Goal: Task Accomplishment & Management: Manage account settings

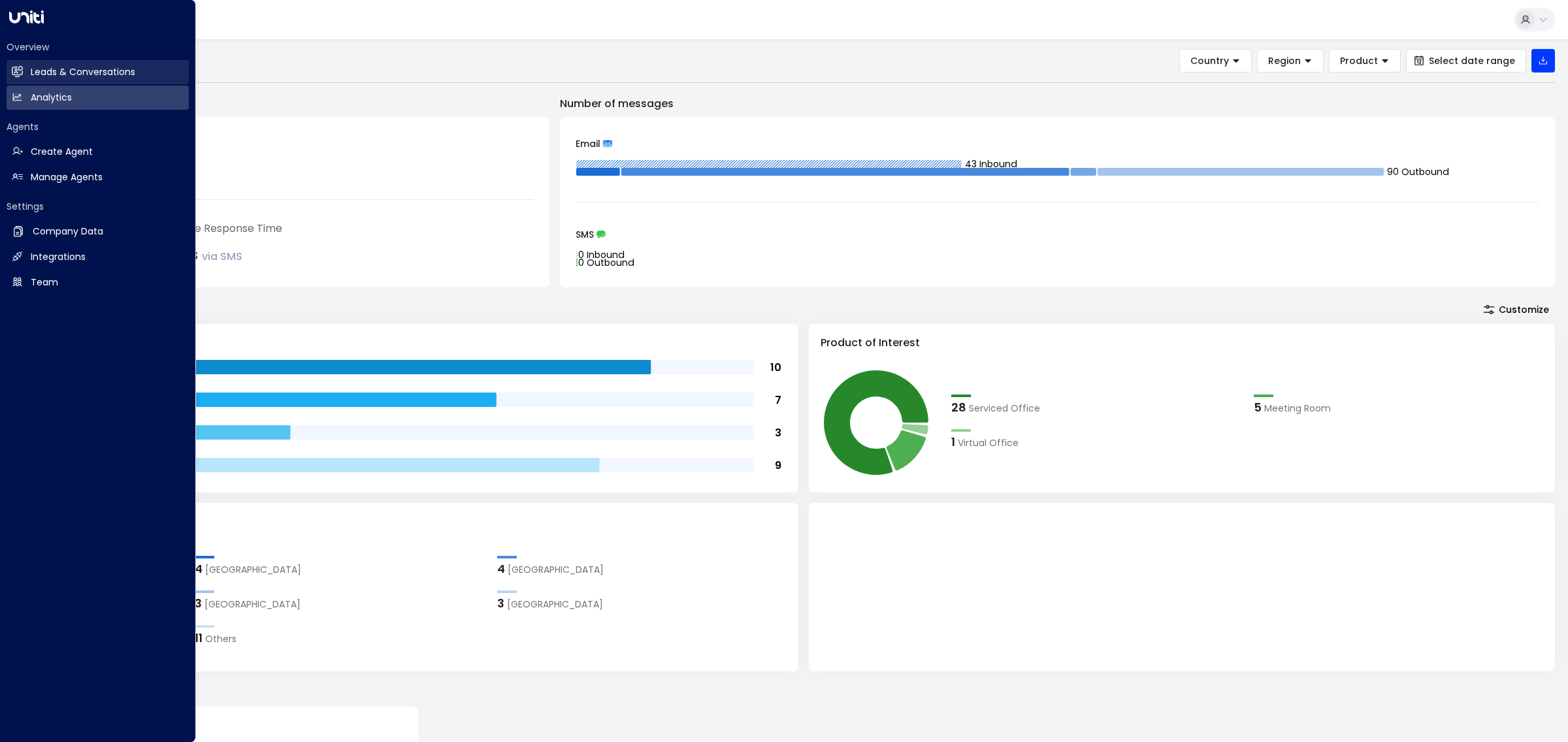
click at [85, 79] on link "Leads & Conversations Leads & Conversations" at bounding box center [97, 72] width 182 height 24
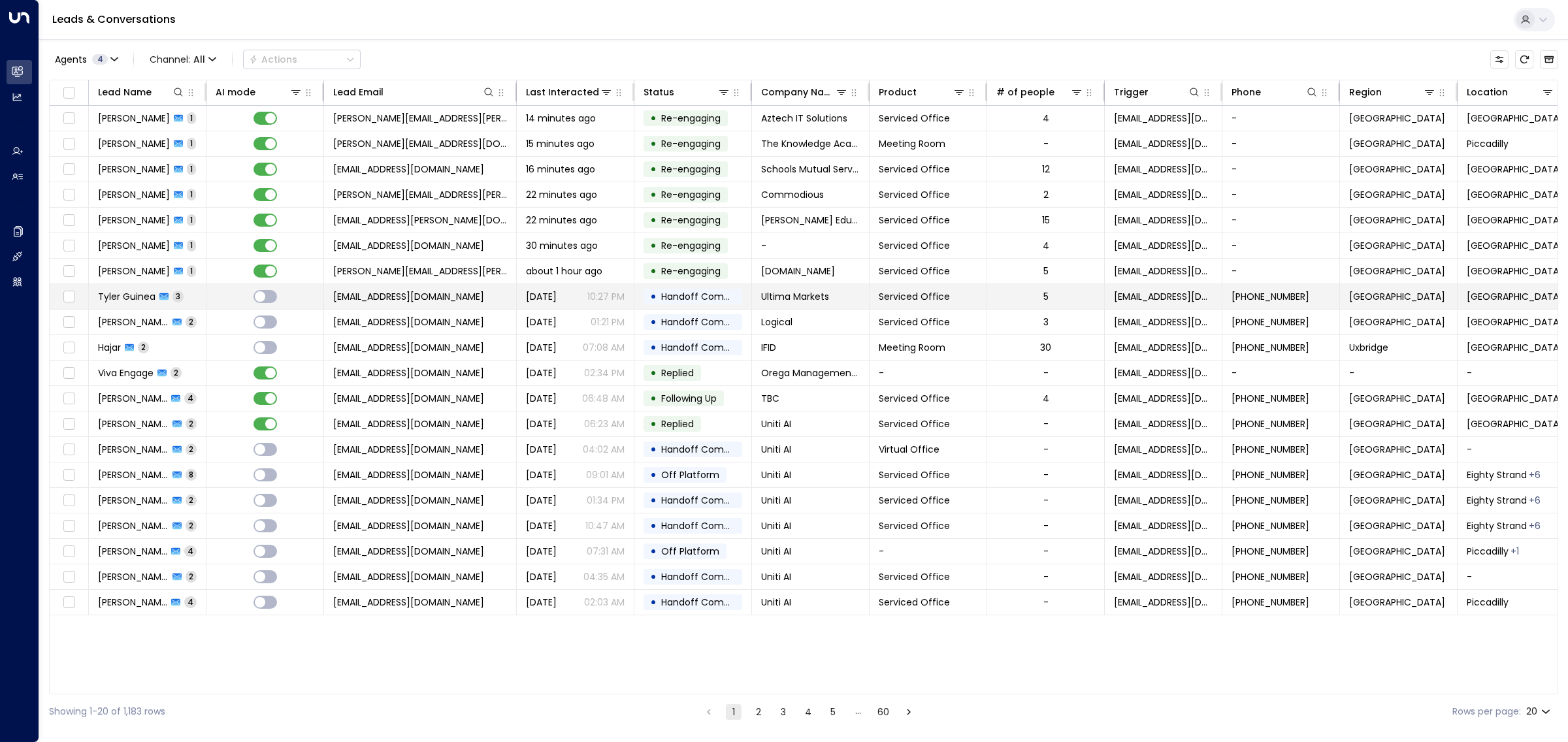
click at [557, 299] on span "[DATE]" at bounding box center [541, 296] width 31 height 13
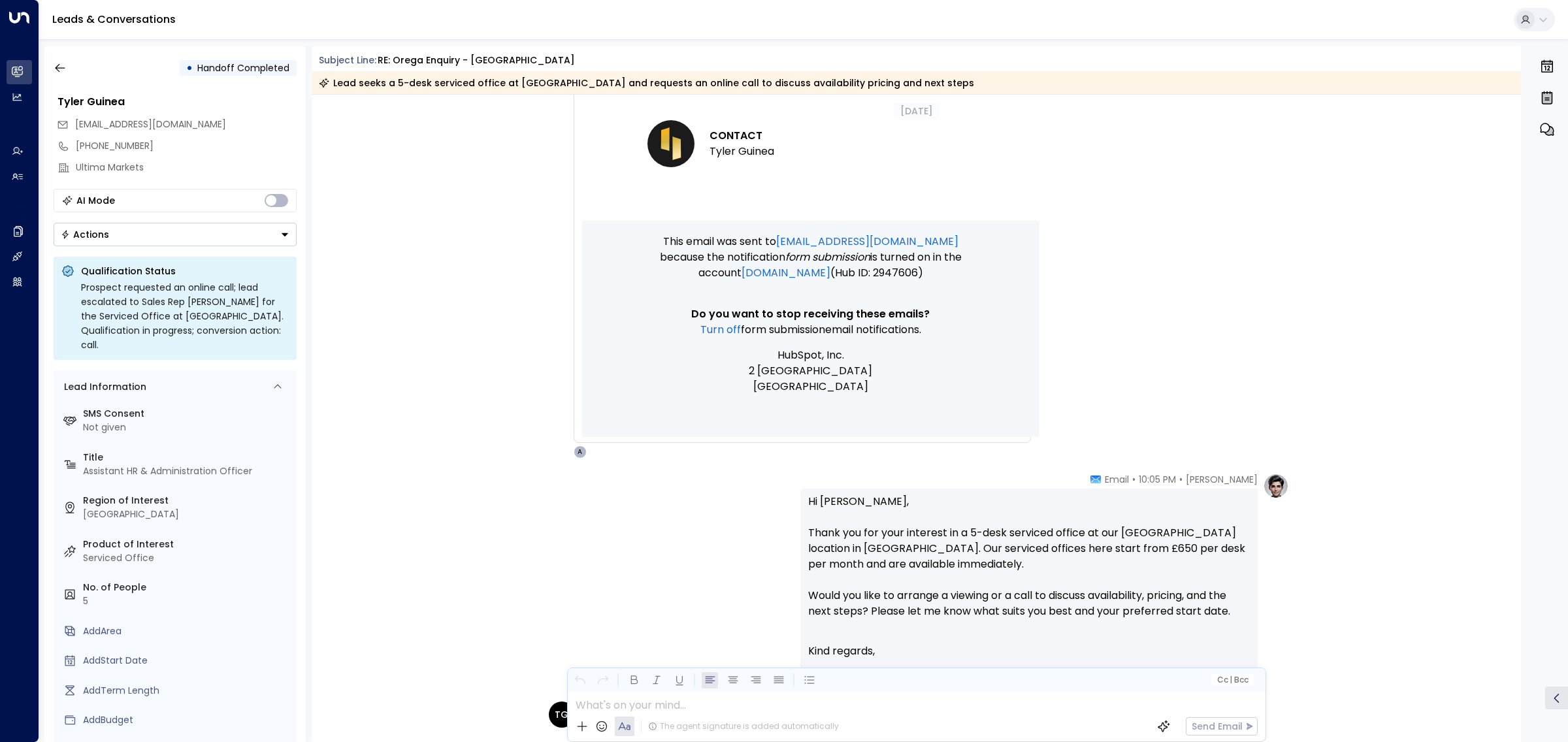
scroll to position [663, 0]
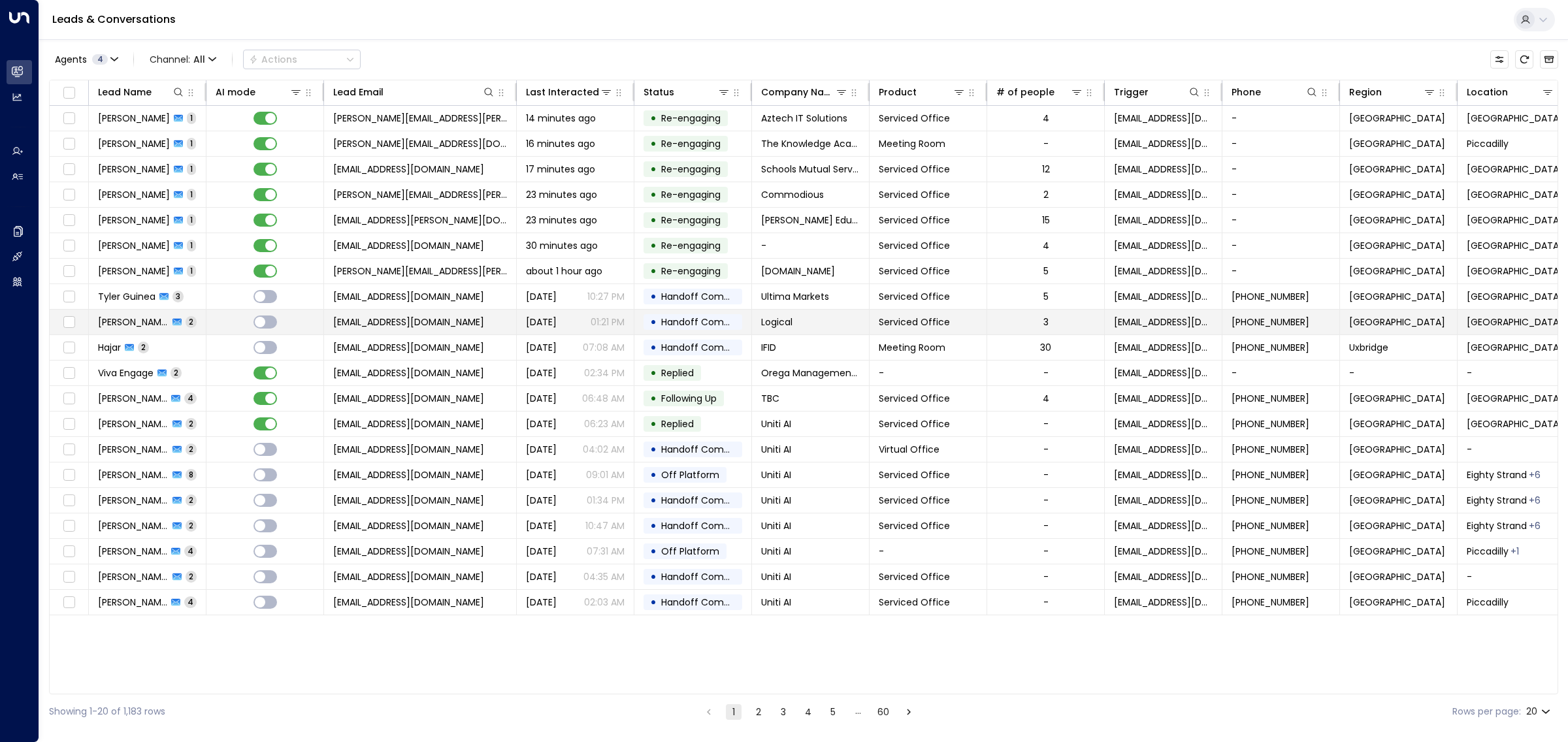
click at [133, 322] on span "[PERSON_NAME]" at bounding box center [133, 322] width 71 height 13
click at [141, 298] on span "Tyler Guinea" at bounding box center [126, 296] width 57 height 13
click at [133, 350] on icon at bounding box center [129, 348] width 9 height 7
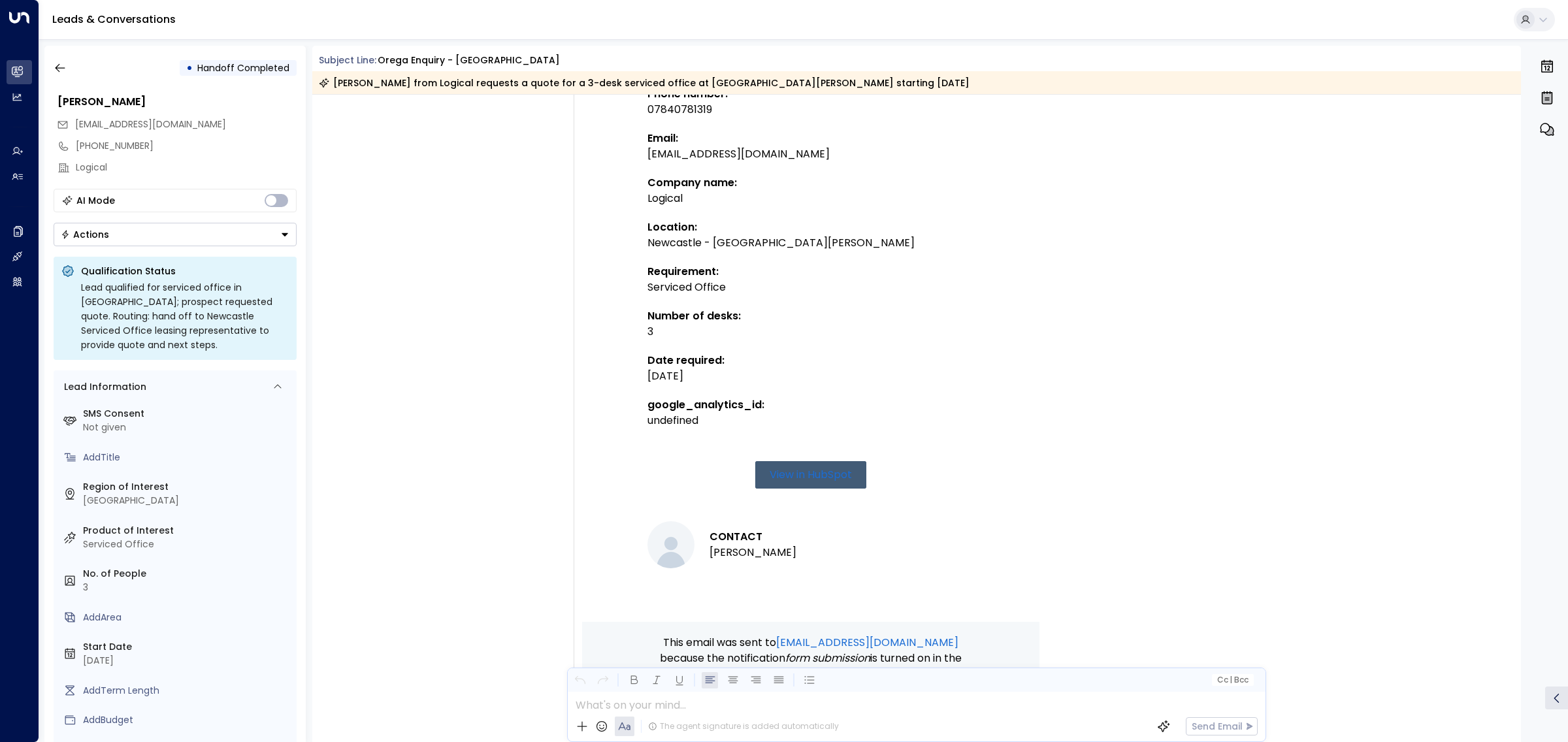
scroll to position [1073, 0]
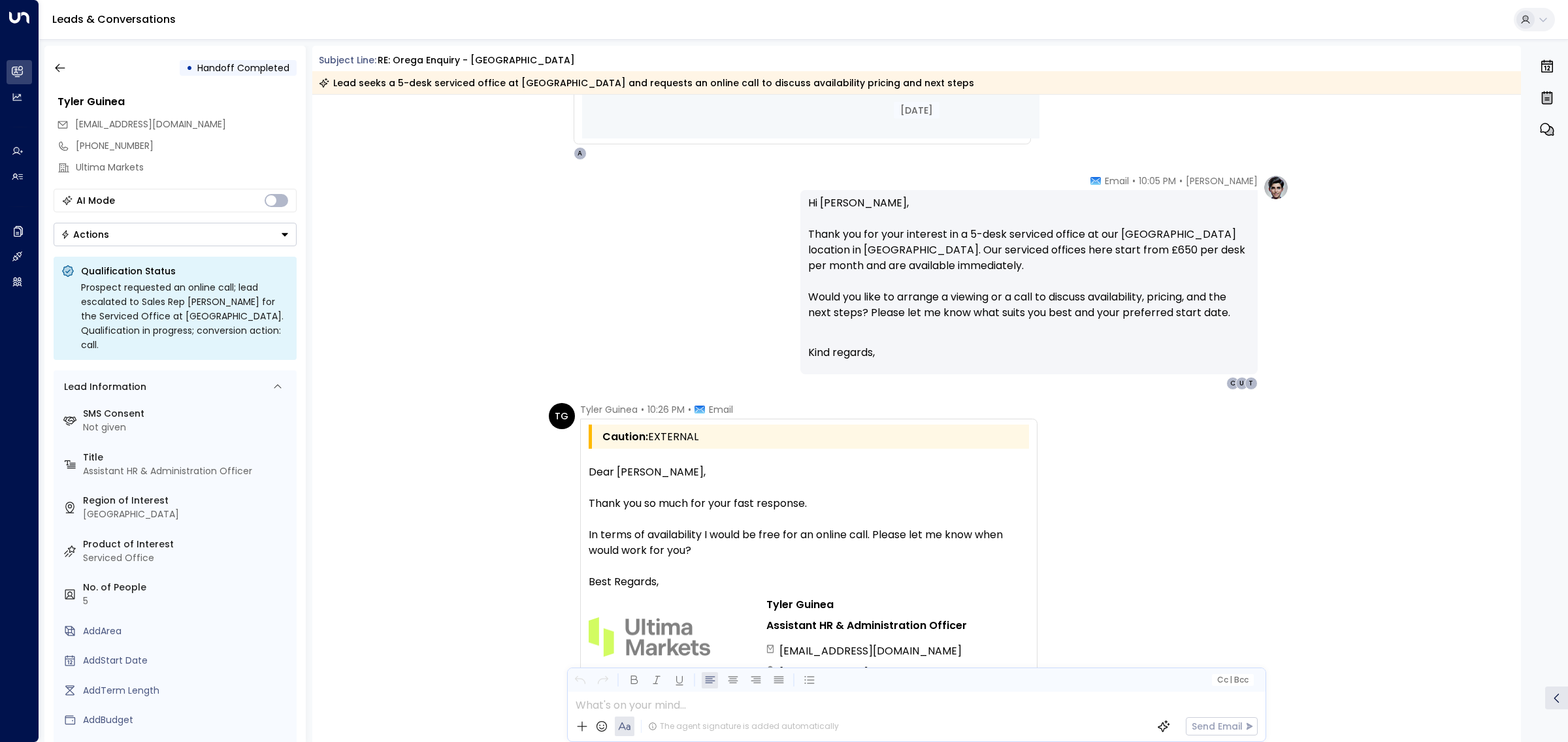
scroll to position [907, 0]
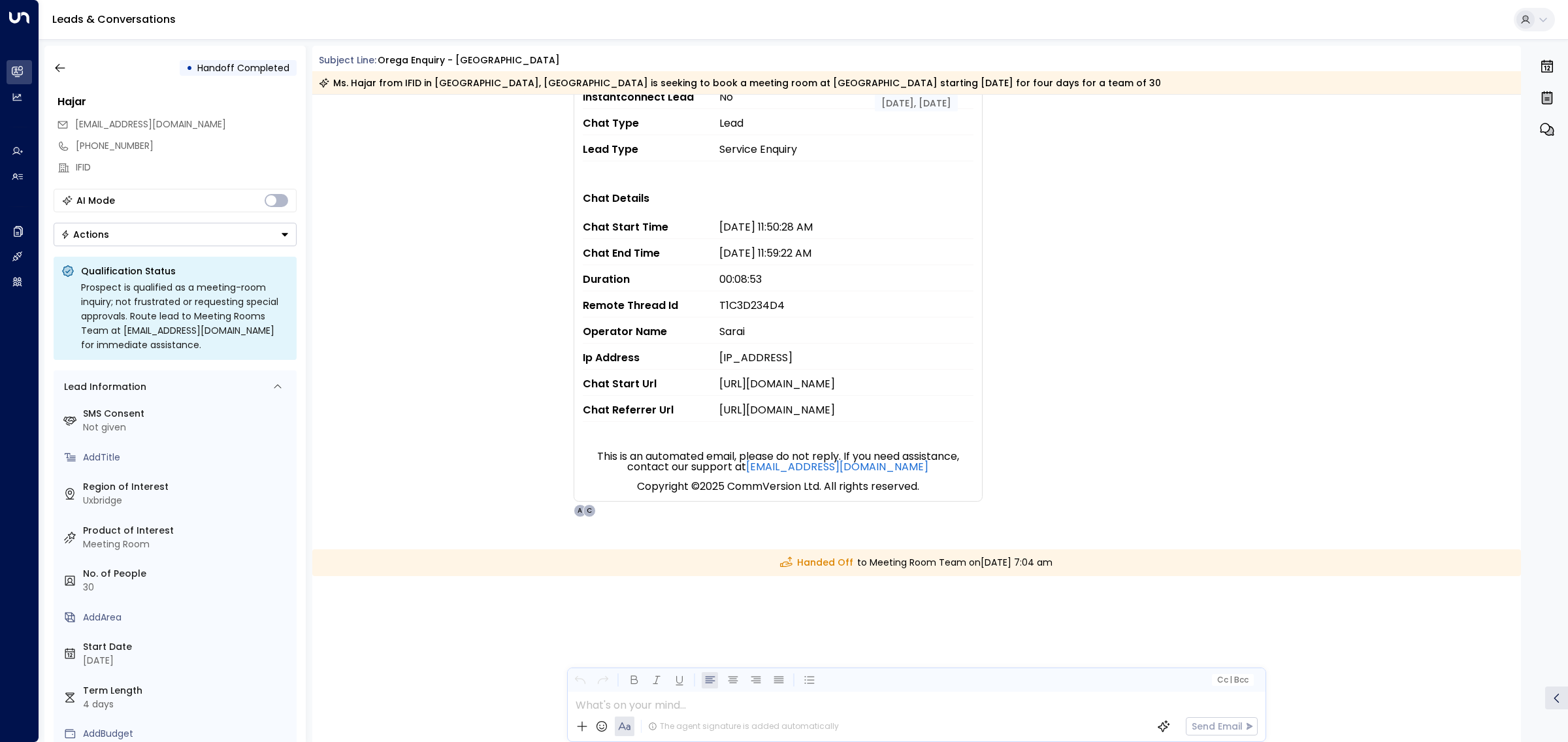
scroll to position [957, 0]
